Goal: Task Accomplishment & Management: Manage account settings

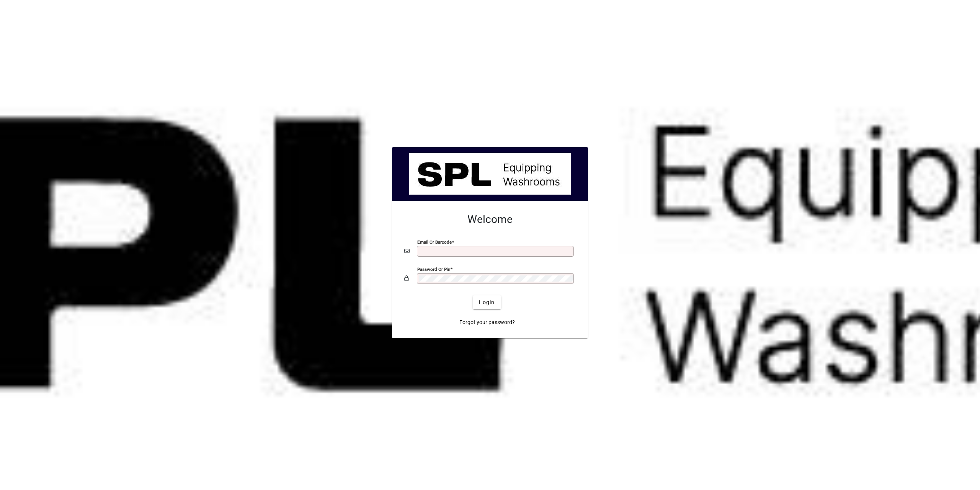
scroll to position [920, 0]
